Goal: Task Accomplishment & Management: Use online tool/utility

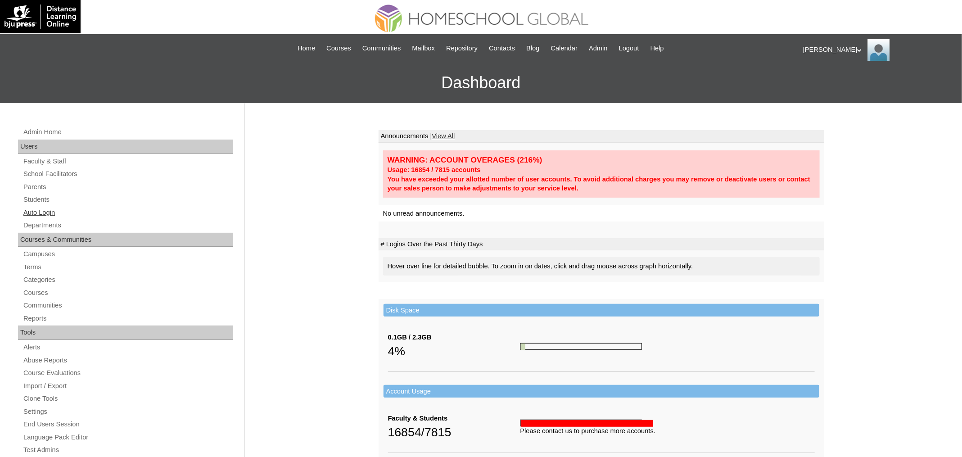
click at [52, 214] on link "Auto Login" at bounding box center [128, 212] width 211 height 11
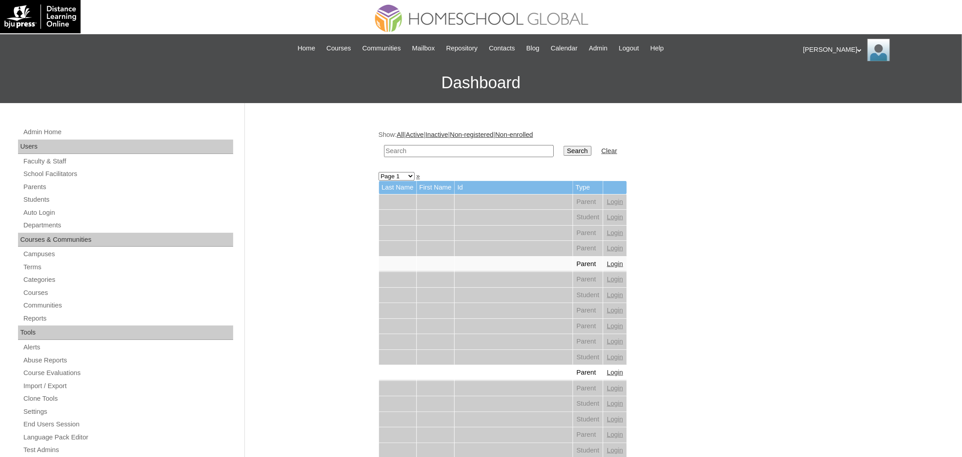
click at [438, 151] on input "text" at bounding box center [469, 151] width 170 height 12
paste input "[PERSON_NAME]"
type input "Keiven Joniah"
click at [564, 146] on input "Search" at bounding box center [578, 151] width 28 height 10
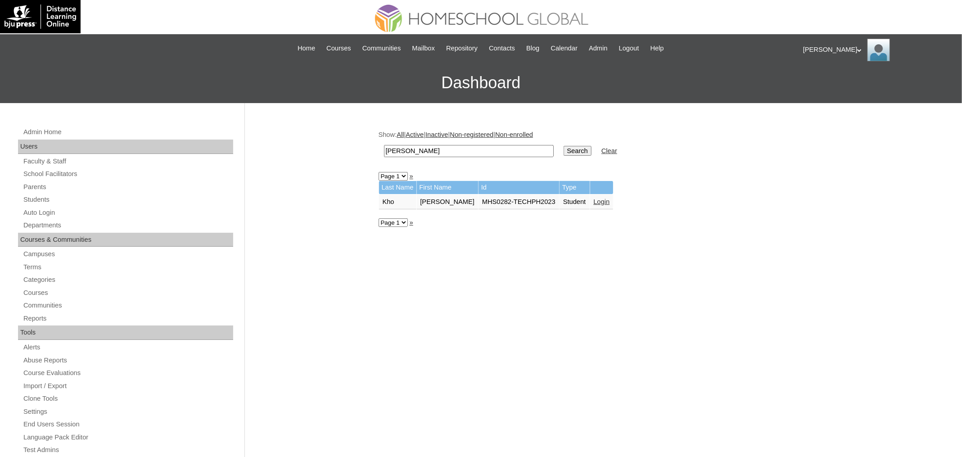
click at [609, 203] on link "Login" at bounding box center [602, 201] width 16 height 7
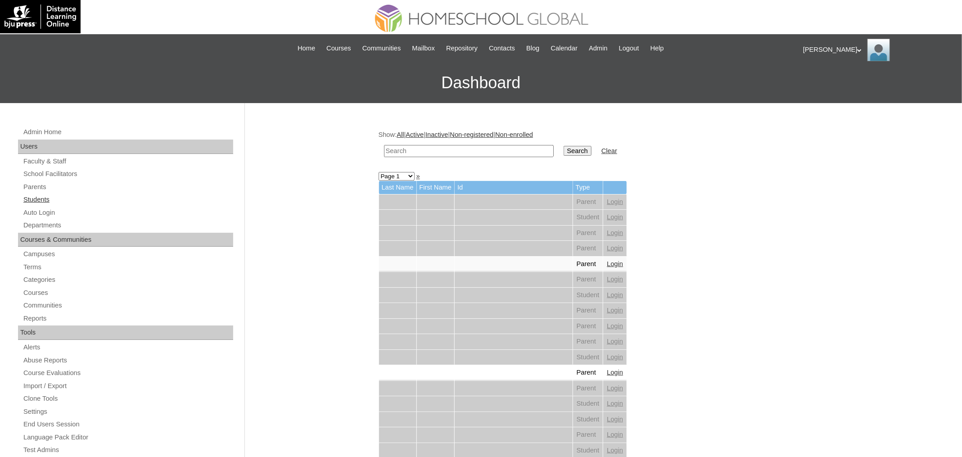
click at [46, 198] on link "Students" at bounding box center [128, 199] width 211 height 11
click at [45, 211] on link "Auto Login" at bounding box center [128, 212] width 211 height 11
click at [54, 207] on link "Auto Login" at bounding box center [128, 212] width 211 height 11
click at [485, 150] on input "text" at bounding box center [469, 151] width 170 height 12
paste input "Inievo Romeo"
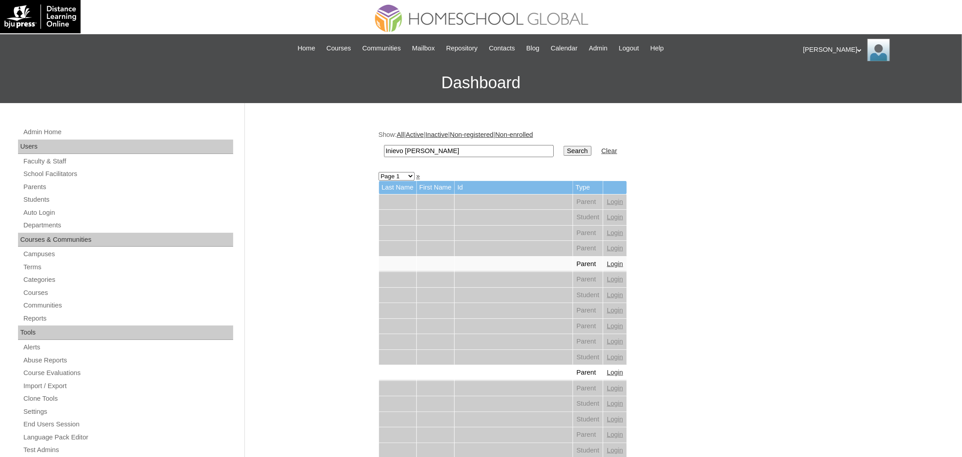
type input "Inievo Romeo"
click at [564, 146] on input "Search" at bounding box center [578, 151] width 28 height 10
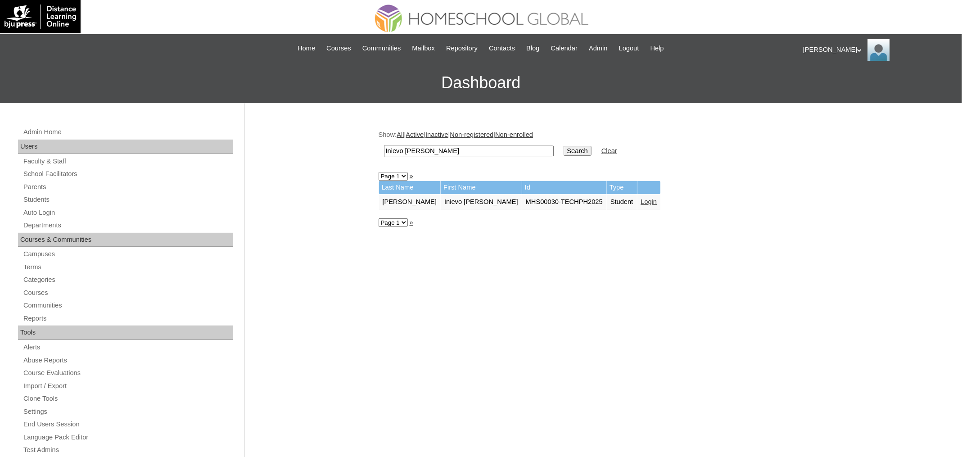
click at [641, 200] on link "Login" at bounding box center [649, 201] width 16 height 7
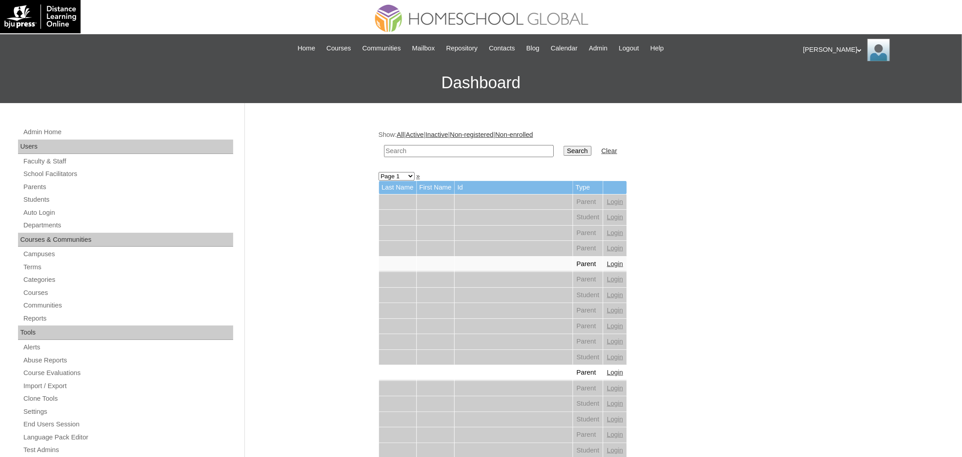
click at [435, 151] on input "text" at bounding box center [469, 151] width 170 height 12
paste input "Lumabi"
type input "Lumabi"
click at [564, 146] on input "Search" at bounding box center [578, 151] width 28 height 10
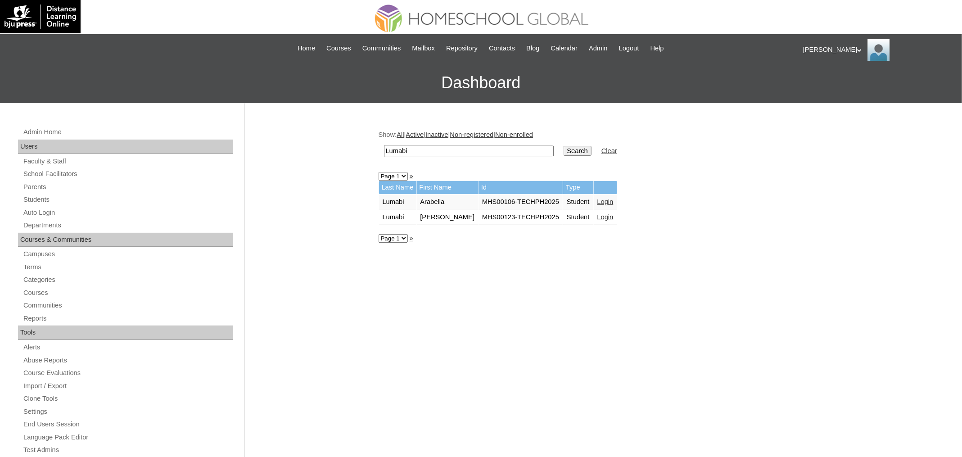
click at [598, 216] on link "Login" at bounding box center [605, 216] width 16 height 7
